Goal: Task Accomplishment & Management: Manage account settings

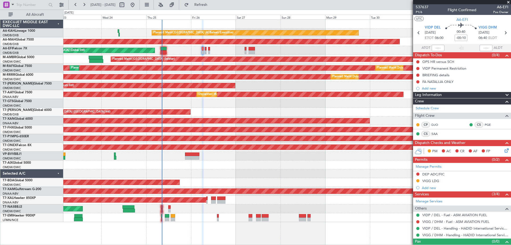
scroll to position [8, 0]
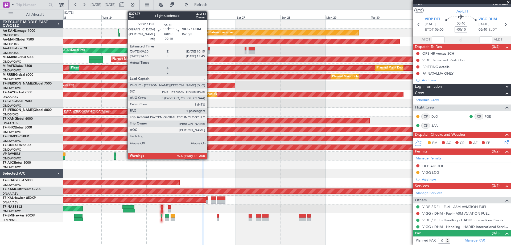
click at [210, 51] on div at bounding box center [209, 52] width 2 height 4
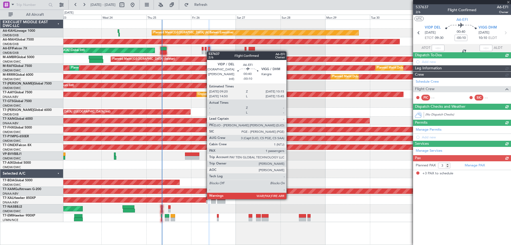
scroll to position [0, 0]
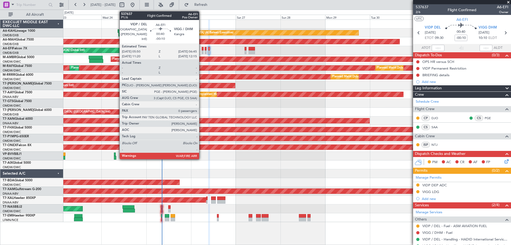
click at [202, 49] on div at bounding box center [203, 49] width 2 height 4
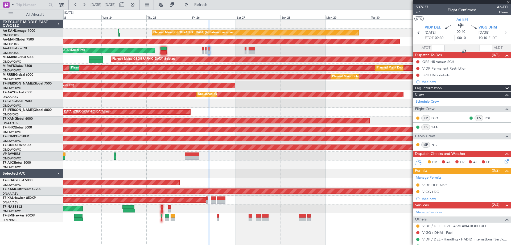
type input "0"
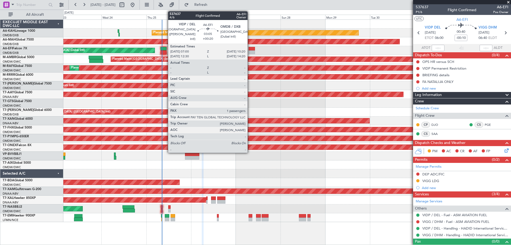
click at [250, 52] on div at bounding box center [252, 52] width 6 height 4
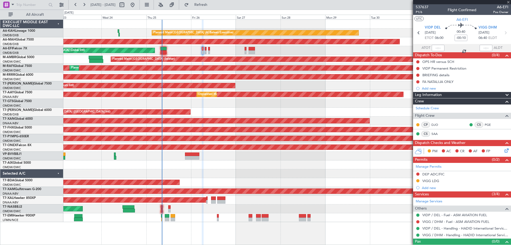
type input "+00:20"
type input "1"
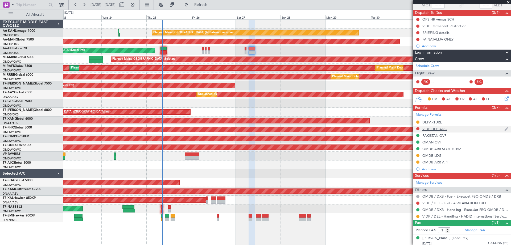
scroll to position [44, 0]
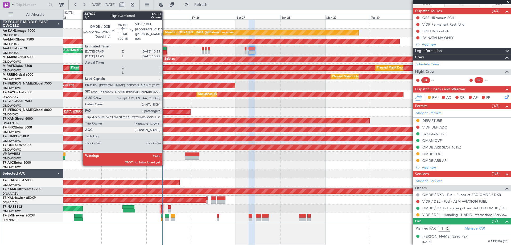
click at [165, 50] on div at bounding box center [164, 49] width 6 height 4
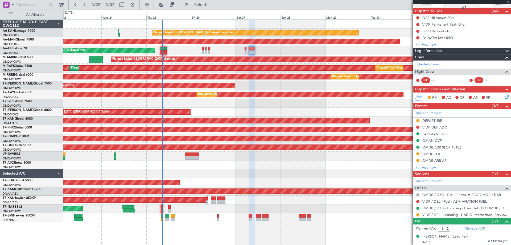
type input "+00:15"
type input "5"
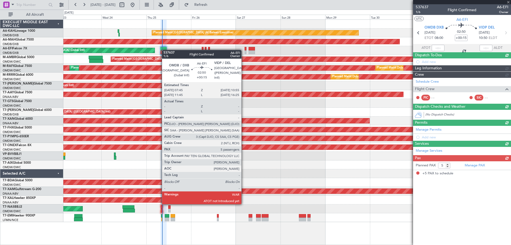
scroll to position [0, 0]
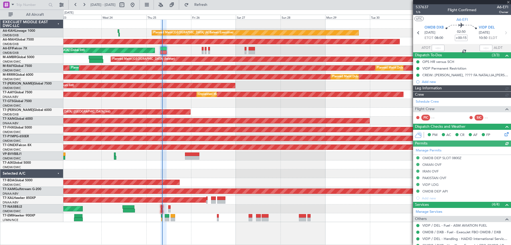
type input "[PERSON_NAME] (ANI)"
type input "7352"
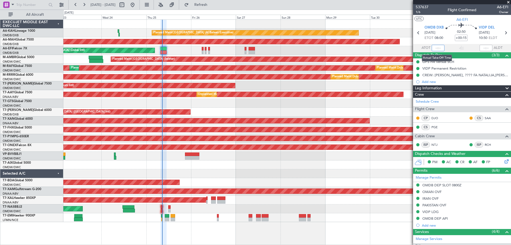
click at [438, 47] on input "text" at bounding box center [438, 48] width 13 height 6
type input "08:09"
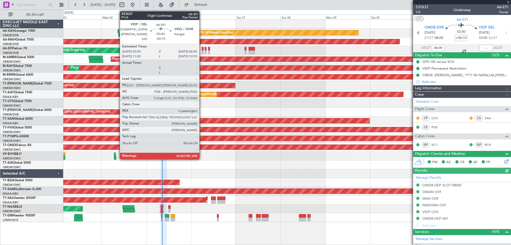
type input "[PERSON_NAME] (ANI)"
type input "7352"
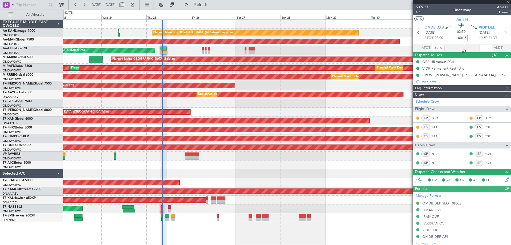
type input "[PERSON_NAME] (ANI)"
type input "7352"
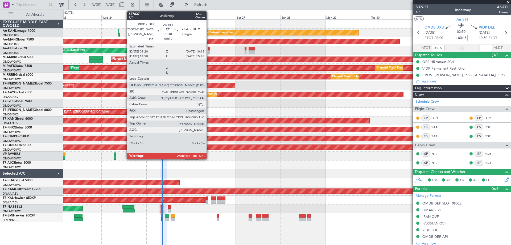
click at [209, 53] on div at bounding box center [209, 52] width 2 height 4
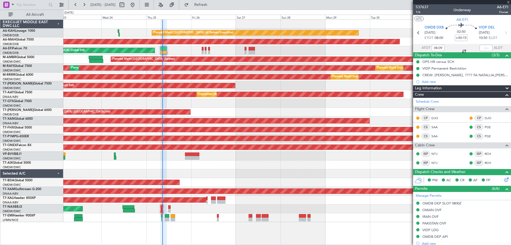
type input "-00:10"
type input "3"
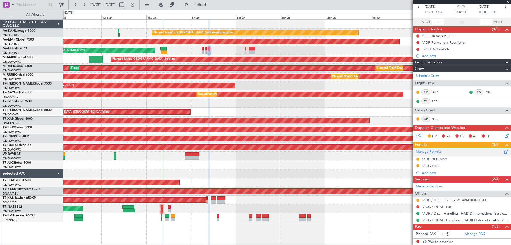
scroll to position [38, 0]
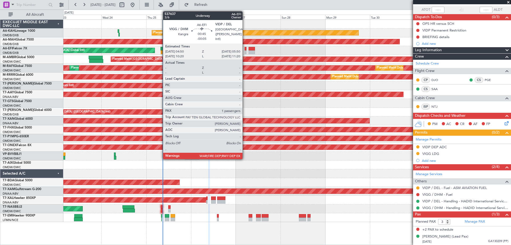
click at [245, 51] on div at bounding box center [246, 52] width 2 height 4
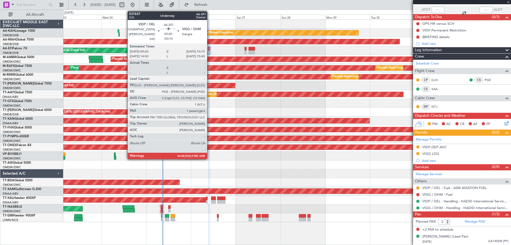
type input "-00:05"
type input "1"
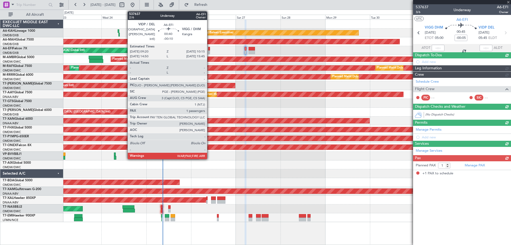
scroll to position [0, 0]
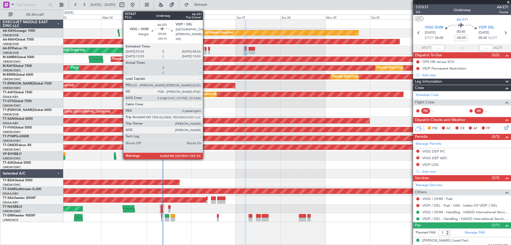
click at [205, 51] on div at bounding box center [206, 52] width 2 height 4
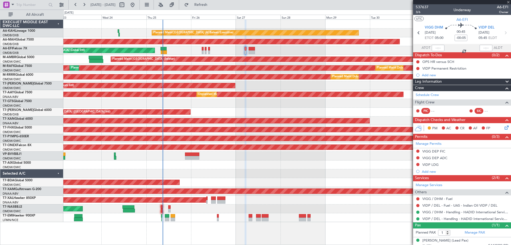
type input "-00:10"
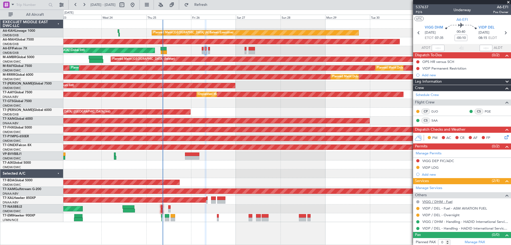
scroll to position [2, 0]
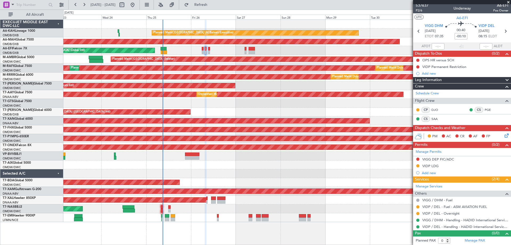
drag, startPoint x: 418, startPoint y: 207, endPoint x: 415, endPoint y: 203, distance: 5.3
click at [418, 207] on button at bounding box center [417, 206] width 3 height 3
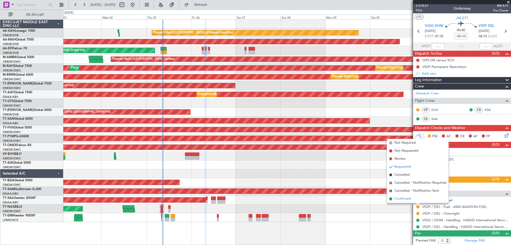
click at [407, 200] on span "Confirmed" at bounding box center [403, 198] width 17 height 5
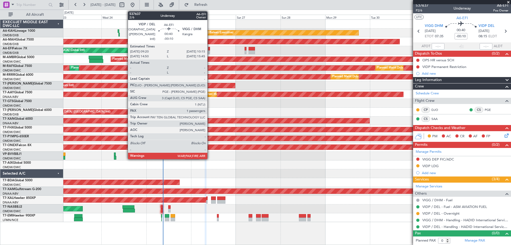
click at [210, 52] on div "AOG Maint [GEOGRAPHIC_DATA] (Dubai Intl) AOG Maint" at bounding box center [287, 50] width 448 height 9
click at [208, 52] on div at bounding box center [209, 52] width 2 height 4
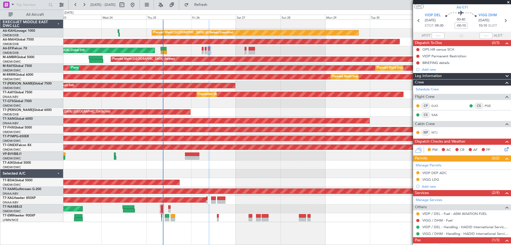
scroll to position [0, 0]
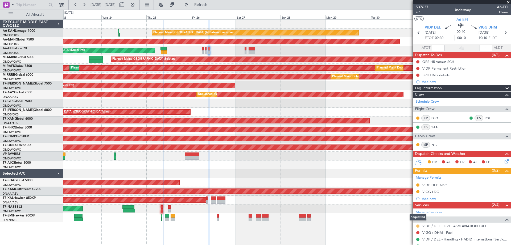
click at [418, 226] on button at bounding box center [417, 225] width 3 height 3
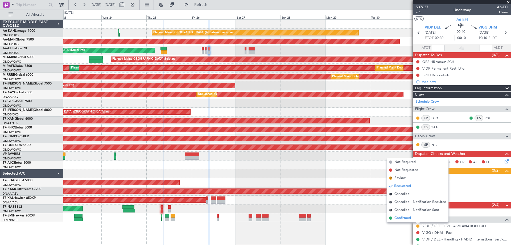
click at [407, 218] on span "Confirmed" at bounding box center [403, 217] width 17 height 5
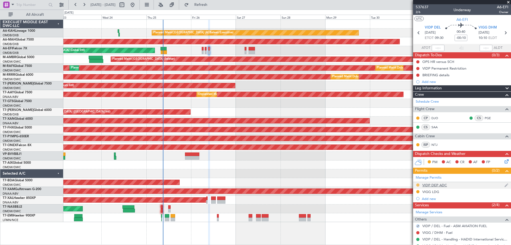
click at [418, 184] on button at bounding box center [417, 184] width 3 height 3
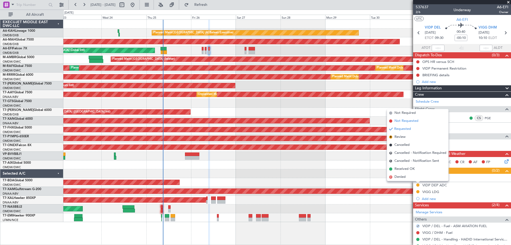
click at [399, 121] on span "Not Requested" at bounding box center [407, 120] width 24 height 5
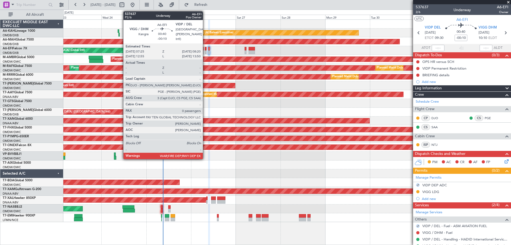
click at [205, 49] on div at bounding box center [206, 49] width 2 height 4
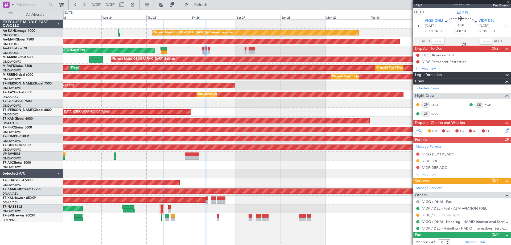
scroll to position [8, 0]
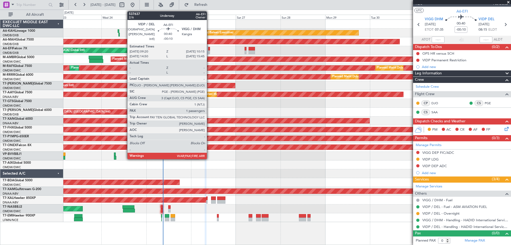
click at [209, 51] on div at bounding box center [209, 52] width 2 height 4
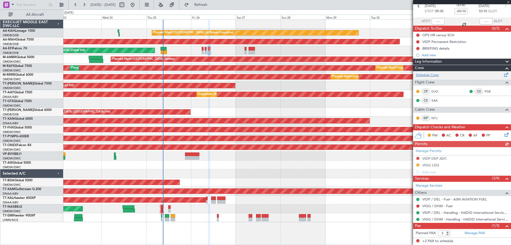
scroll to position [38, 0]
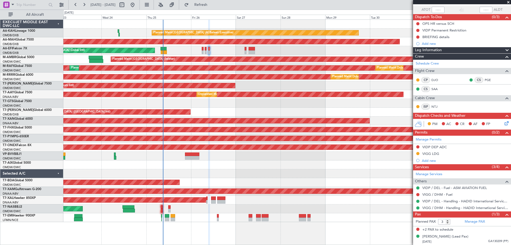
click at [509, 1] on span at bounding box center [508, 2] width 5 height 5
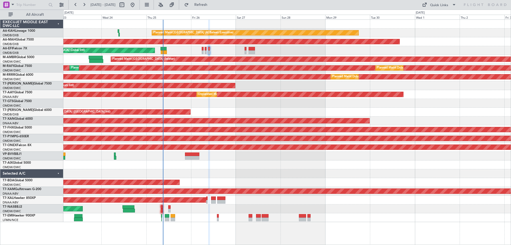
type input "0"
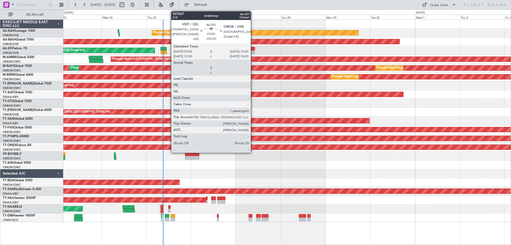
click at [253, 50] on div at bounding box center [252, 52] width 6 height 4
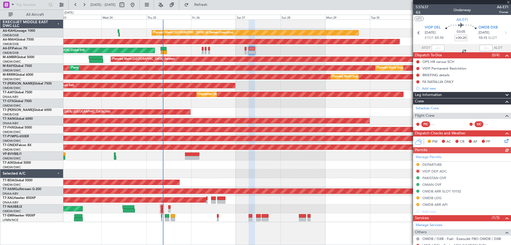
click at [421, 10] on span "4/6" at bounding box center [422, 12] width 13 height 5
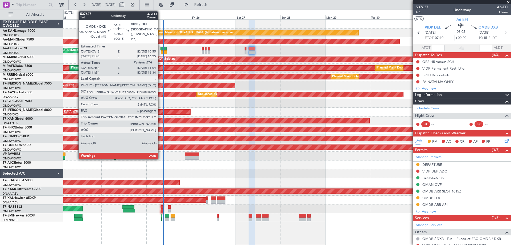
click at [161, 49] on div at bounding box center [164, 49] width 6 height 4
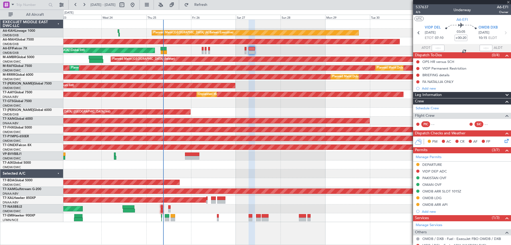
click at [162, 49] on div at bounding box center [164, 49] width 6 height 4
type input "+00:15"
type input "08:09"
type input "5"
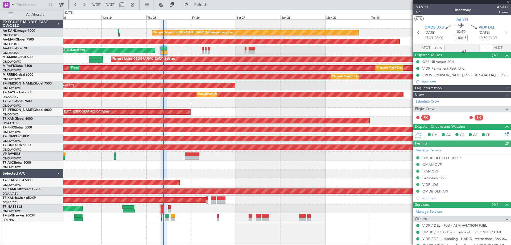
type input "[PERSON_NAME] (ANI)"
type input "7352"
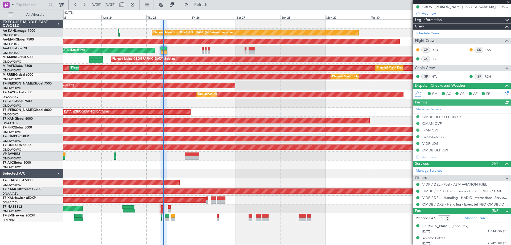
scroll to position [106, 0]
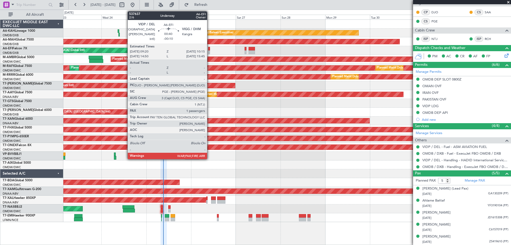
click at [210, 50] on div at bounding box center [209, 49] width 2 height 4
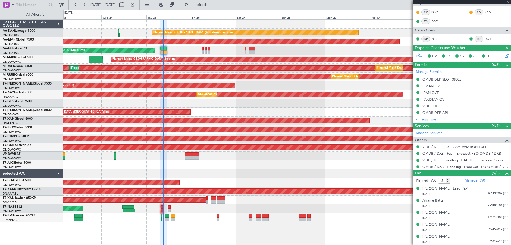
type input "-00:10"
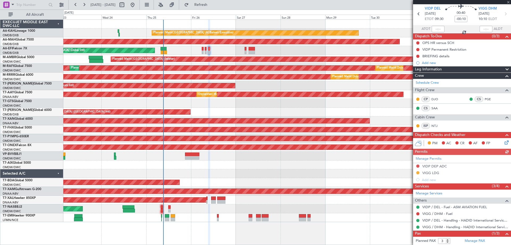
scroll to position [38, 0]
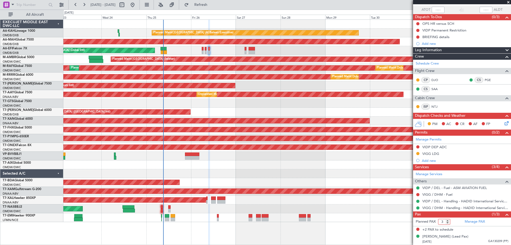
drag, startPoint x: 441, startPoint y: 221, endPoint x: 447, endPoint y: 221, distance: 6.1
click at [447, 221] on input "3" at bounding box center [444, 222] width 12 height 6
type input "1"
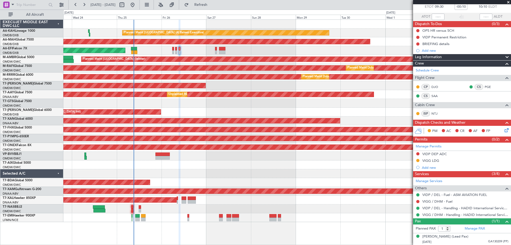
click at [143, 90] on div "Planned Maint [GEOGRAPHIC_DATA] (Al Bateen Executive) Planned Maint [GEOGRAPHIC…" at bounding box center [287, 121] width 448 height 202
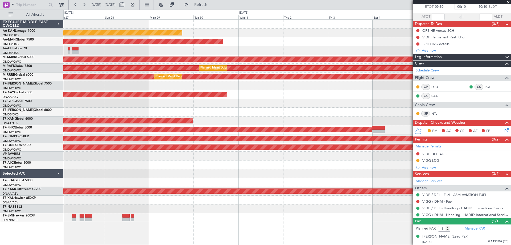
click at [219, 98] on div "Planned Maint [GEOGRAPHIC_DATA] (Al Bateen Executive) Planned Maint [GEOGRAPHIC…" at bounding box center [287, 121] width 448 height 202
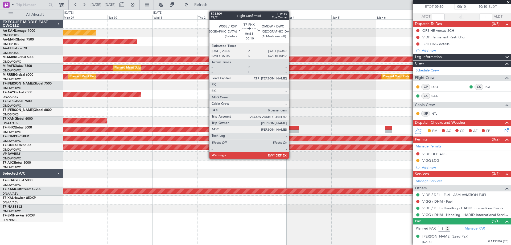
click at [291, 130] on div at bounding box center [292, 131] width 13 height 4
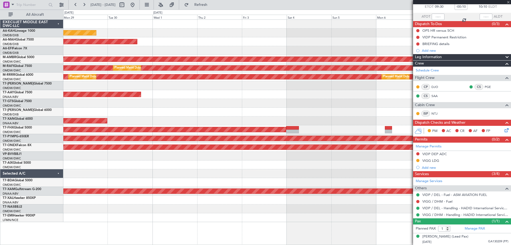
type input "0"
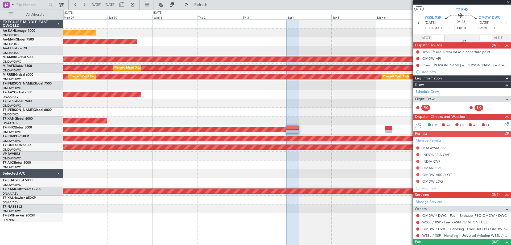
scroll to position [19, 0]
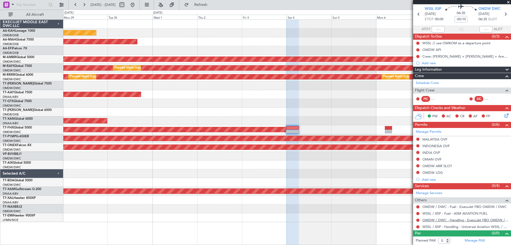
click at [429, 220] on link "OMDW / DWC - Handling - ExecuJet FBO OMDW / DWC" at bounding box center [466, 220] width 86 height 5
click at [137, 6] on button at bounding box center [132, 5] width 9 height 9
